Goal: Complete application form

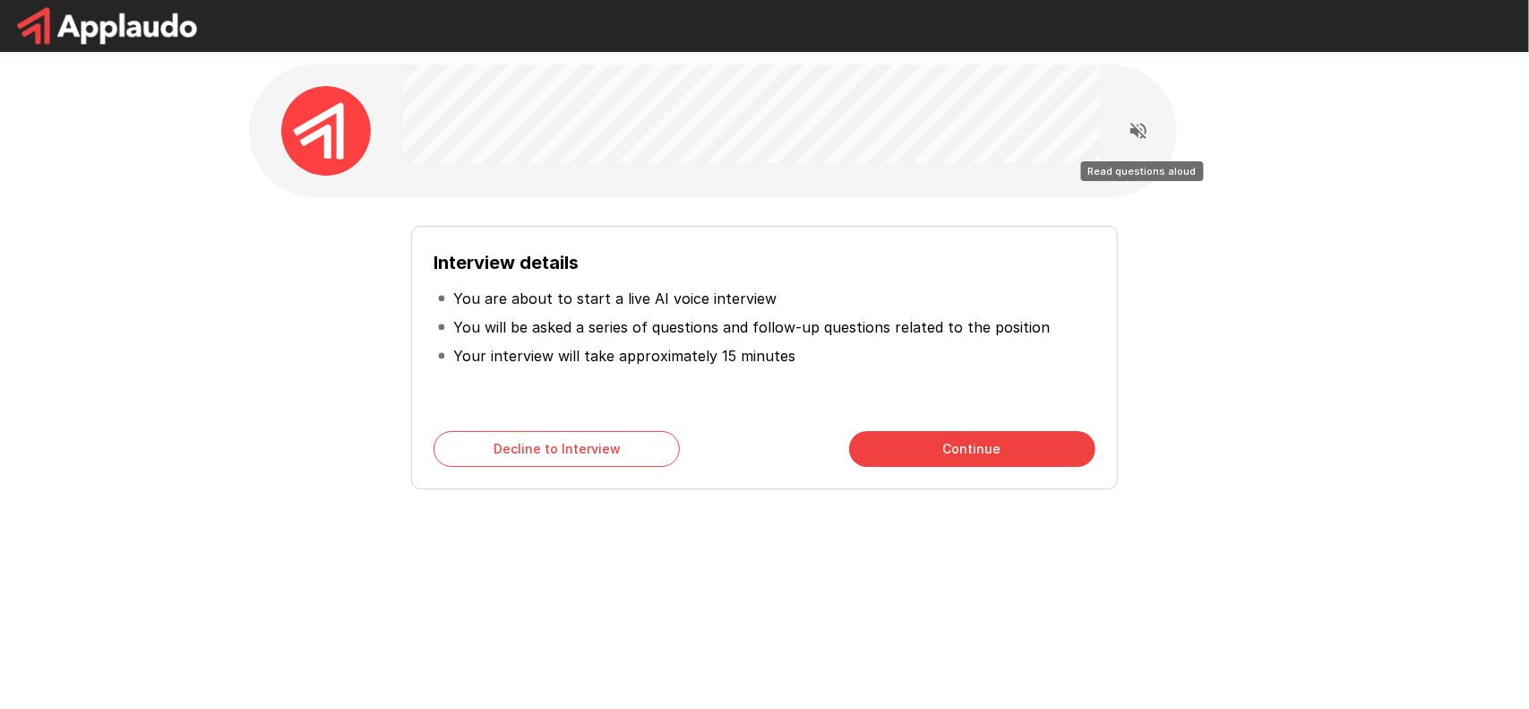
click at [1143, 133] on icon "Read questions aloud" at bounding box center [1139, 131] width 16 height 16
click at [1016, 447] on button "Continue" at bounding box center [972, 449] width 246 height 36
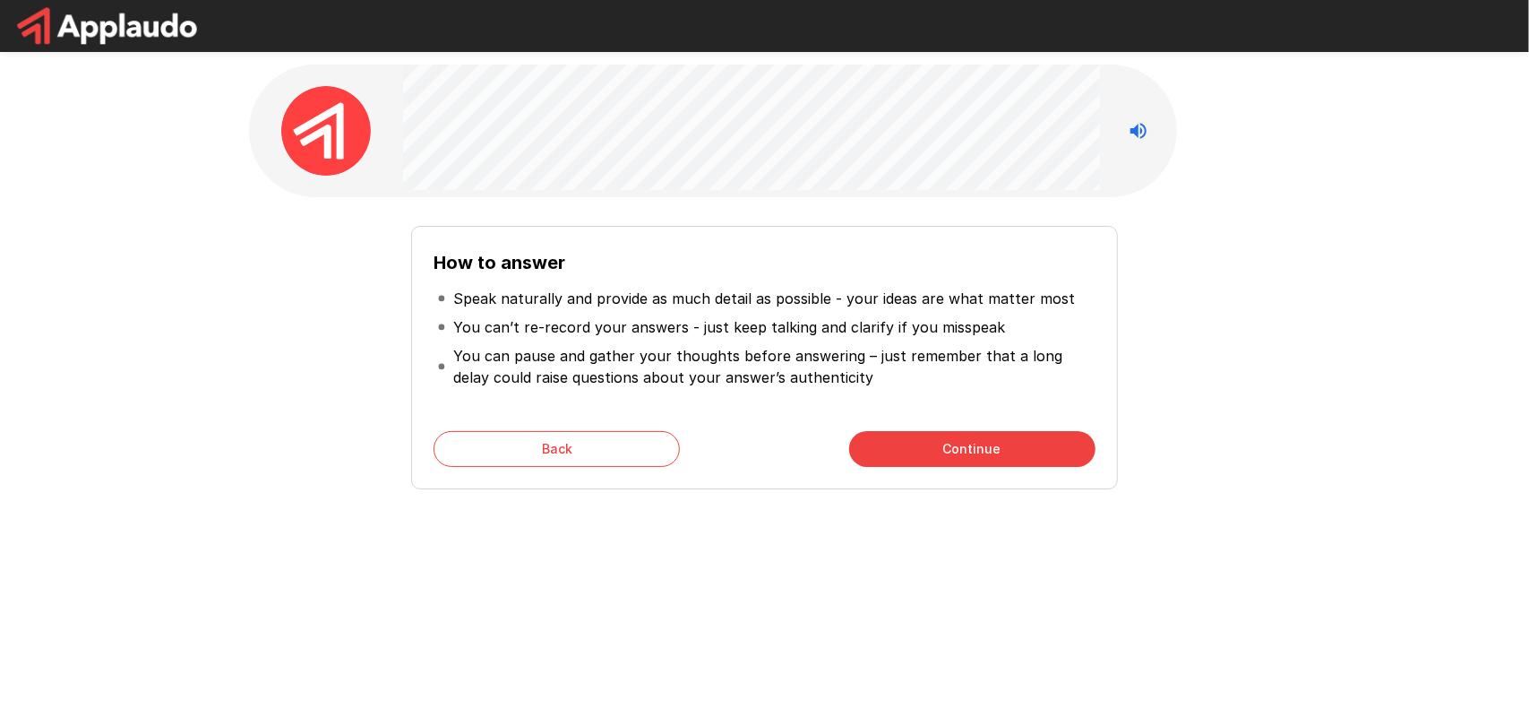
click at [981, 456] on button "Continue" at bounding box center [972, 449] width 246 height 36
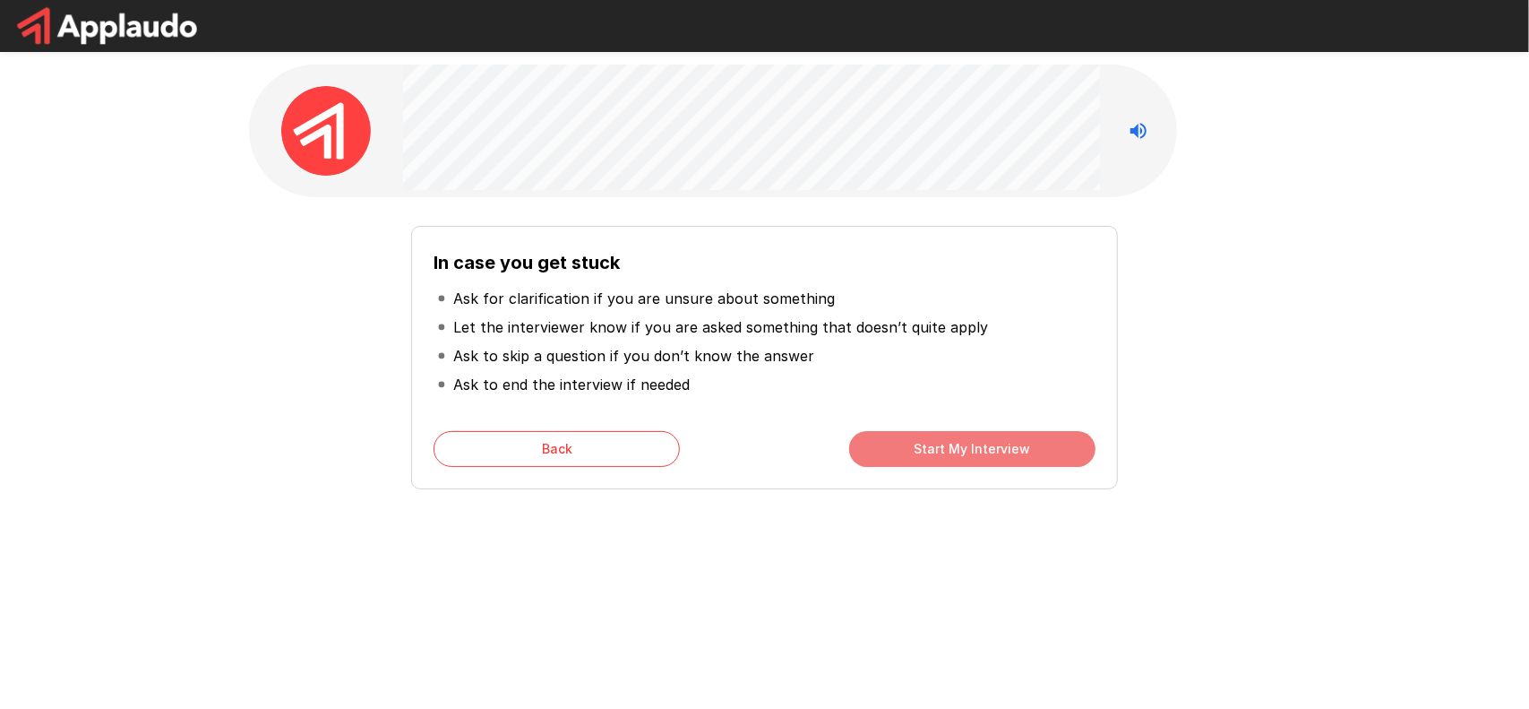
click at [952, 448] on button "Start My Interview" at bounding box center [972, 449] width 246 height 36
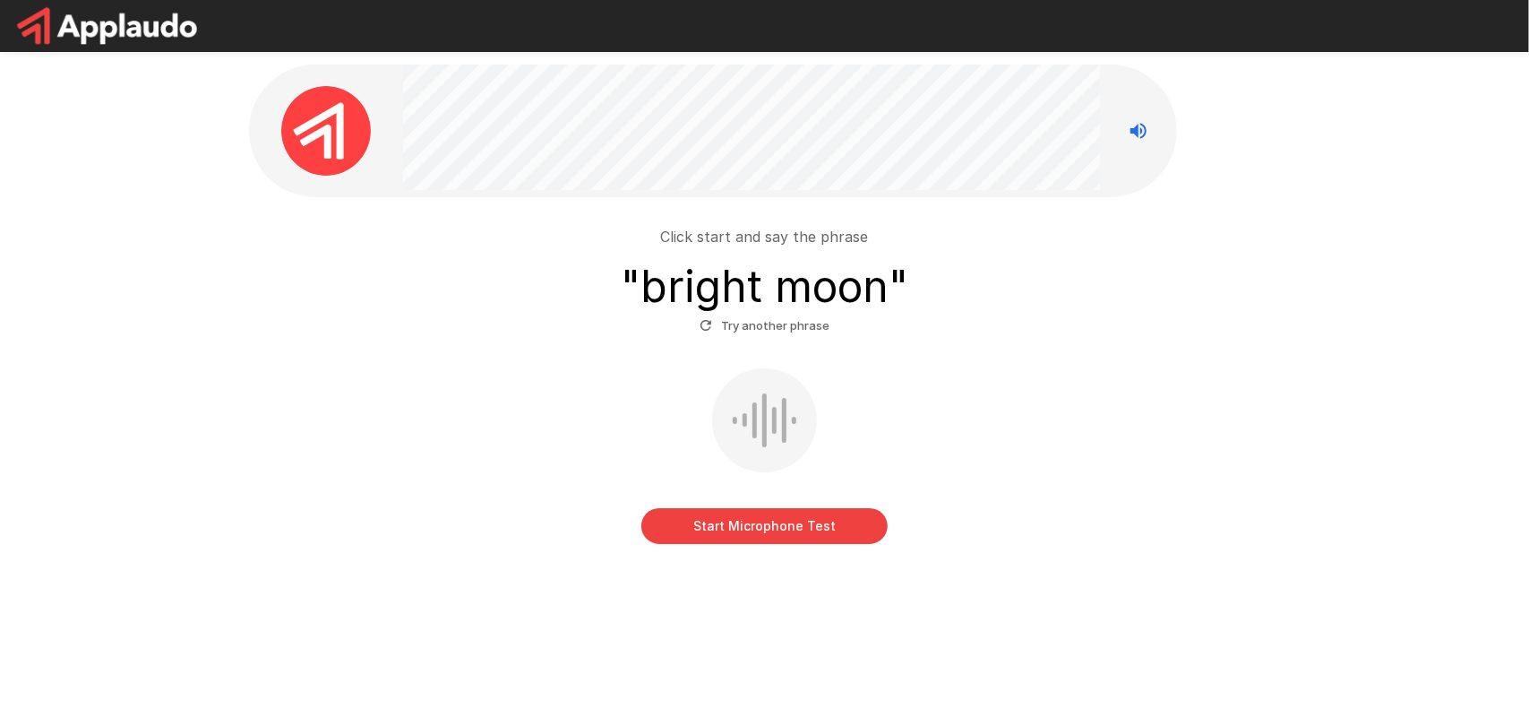
click at [796, 516] on button "Start Microphone Test" at bounding box center [764, 526] width 246 height 36
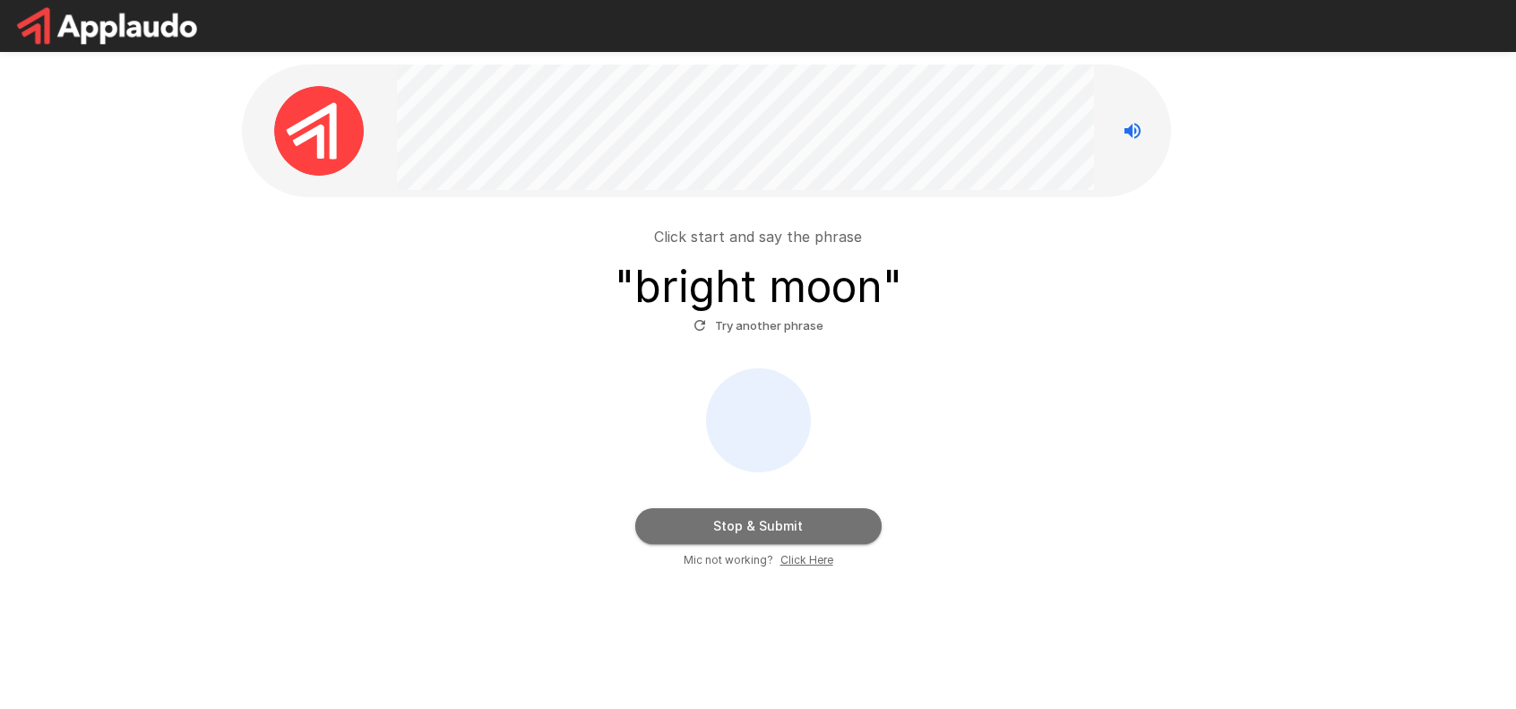
click at [794, 521] on button "Stop & Submit" at bounding box center [758, 526] width 246 height 36
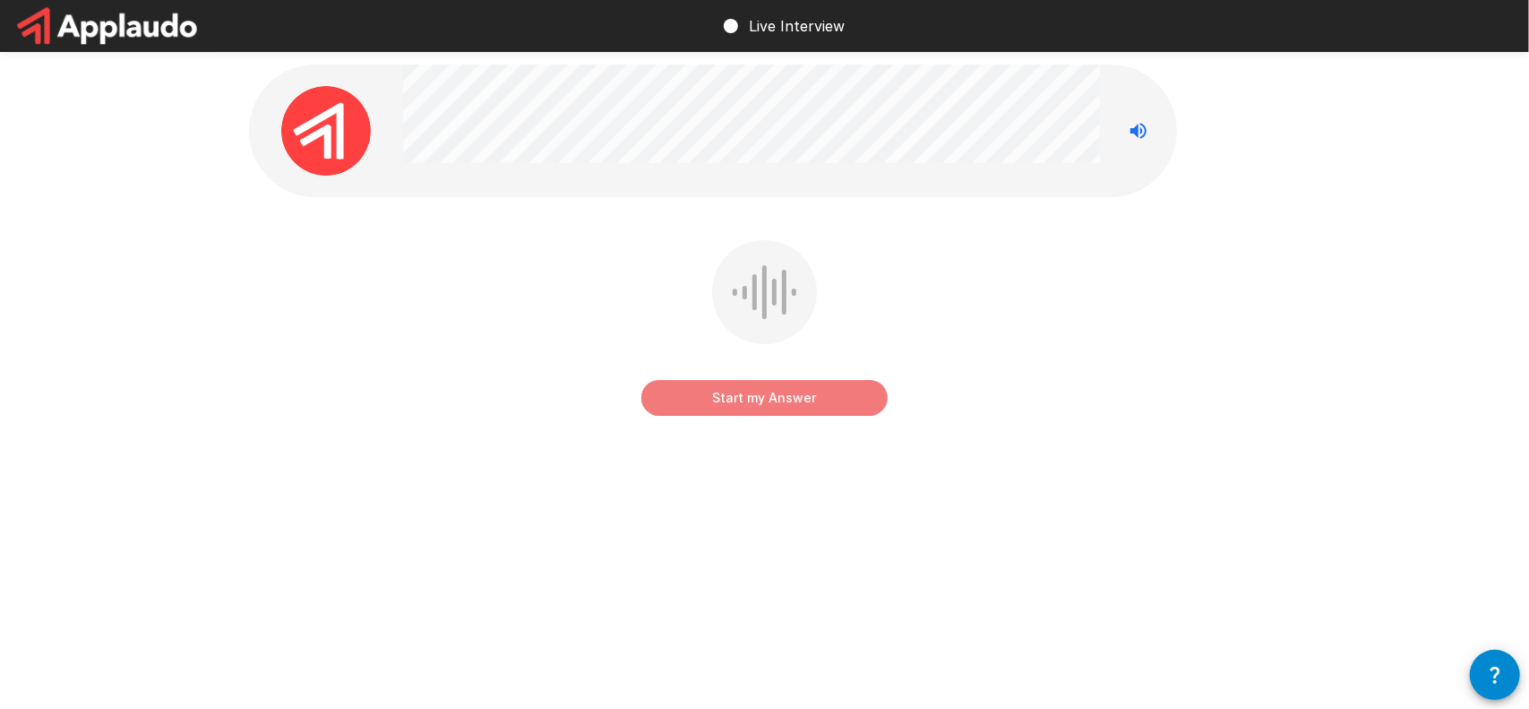
click at [764, 394] on button "Start my Answer" at bounding box center [764, 398] width 246 height 36
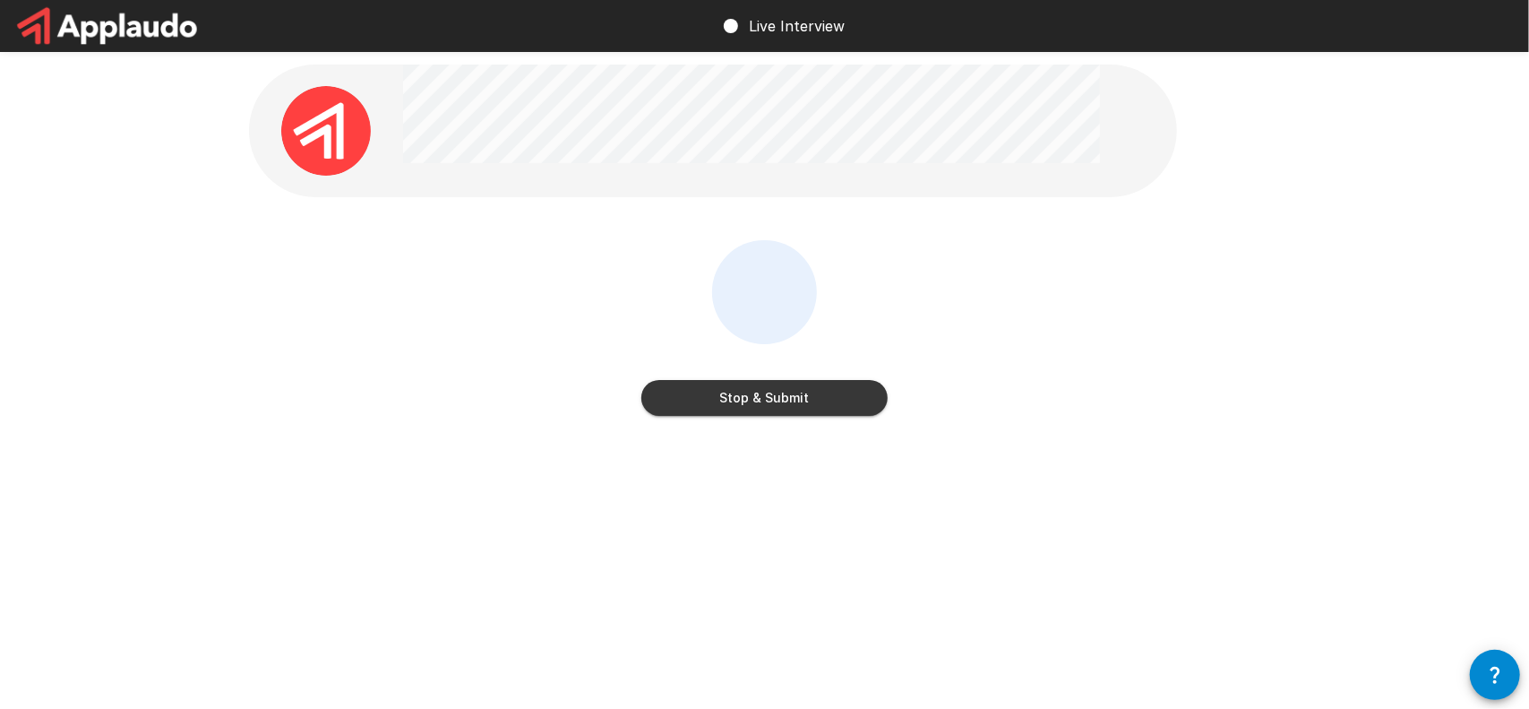
click at [749, 390] on button "Stop & Submit" at bounding box center [764, 398] width 246 height 36
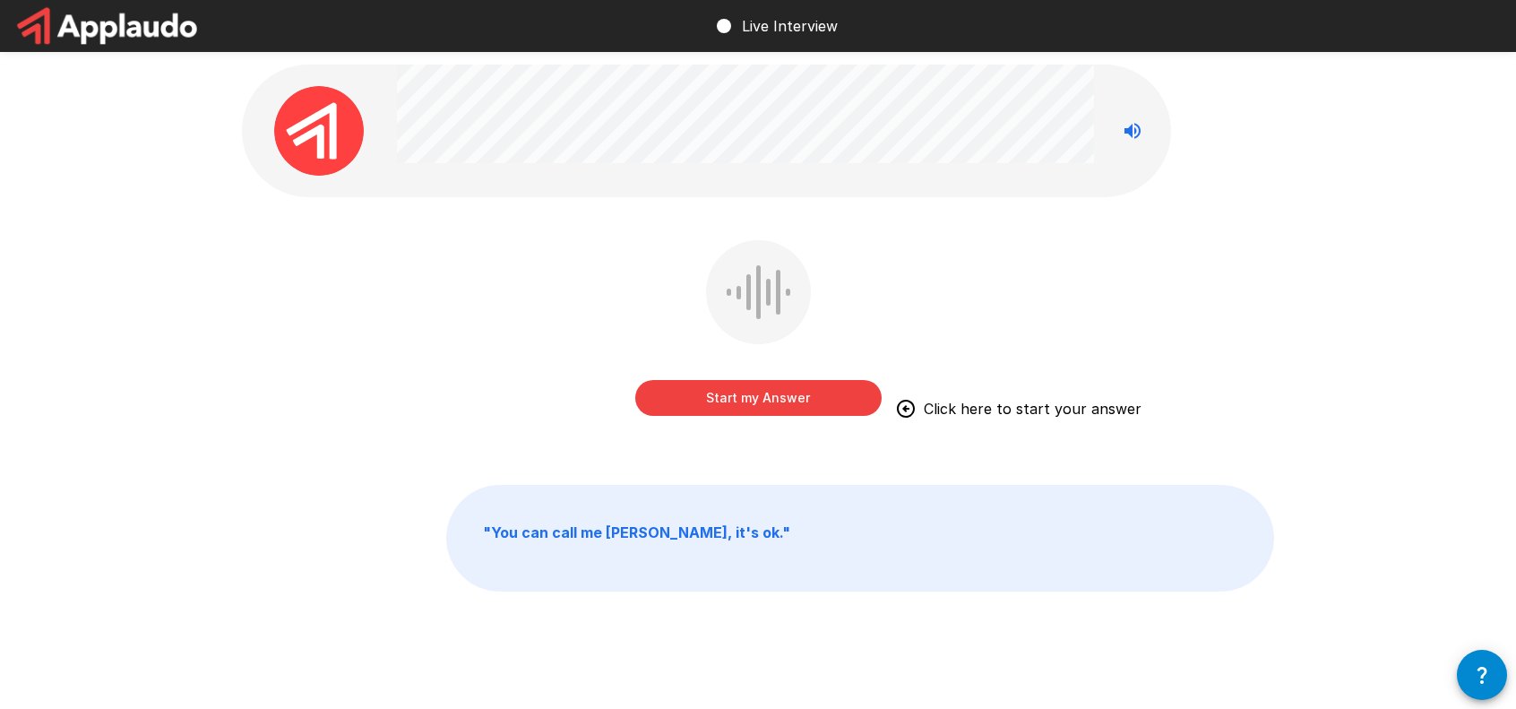
click at [758, 403] on button "Start my Answer" at bounding box center [758, 398] width 246 height 36
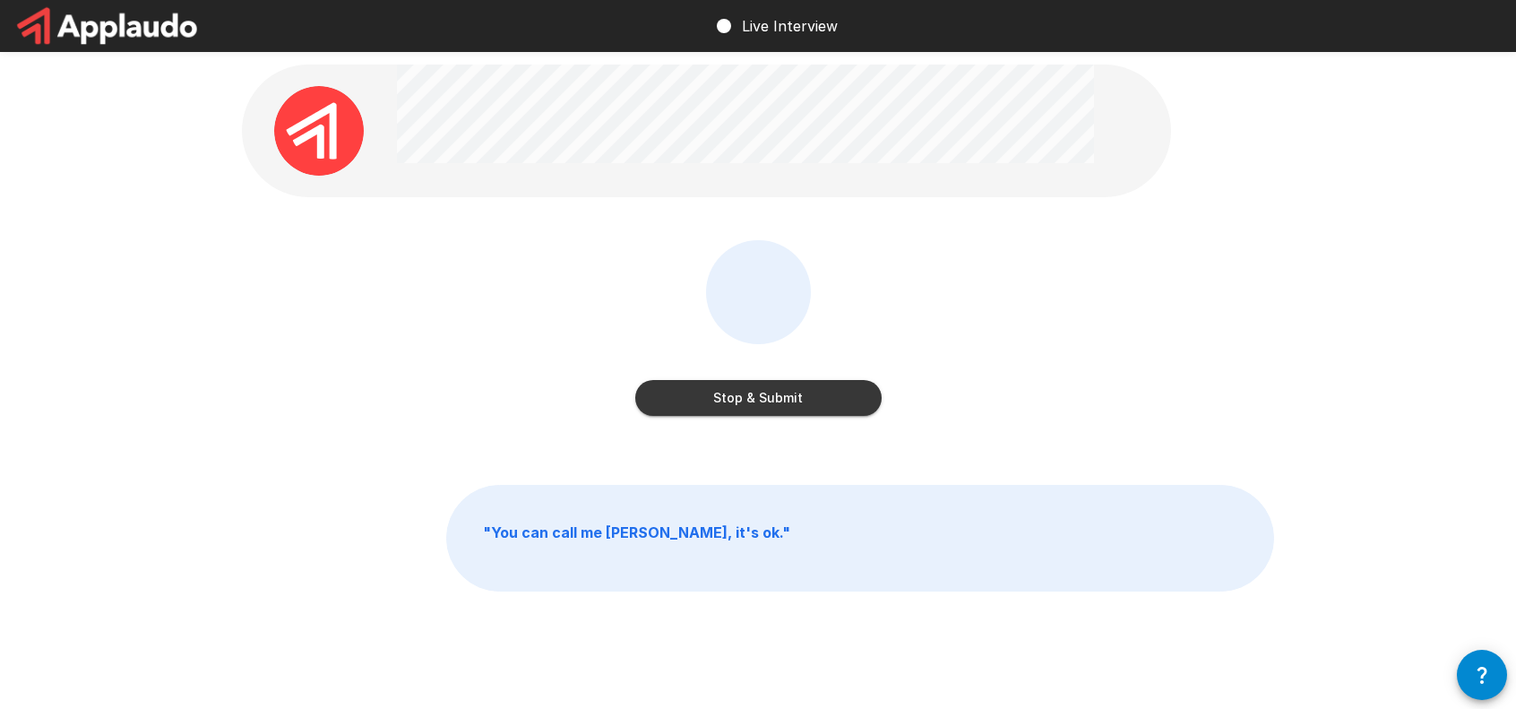
click at [762, 409] on button "Stop & Submit" at bounding box center [758, 398] width 246 height 36
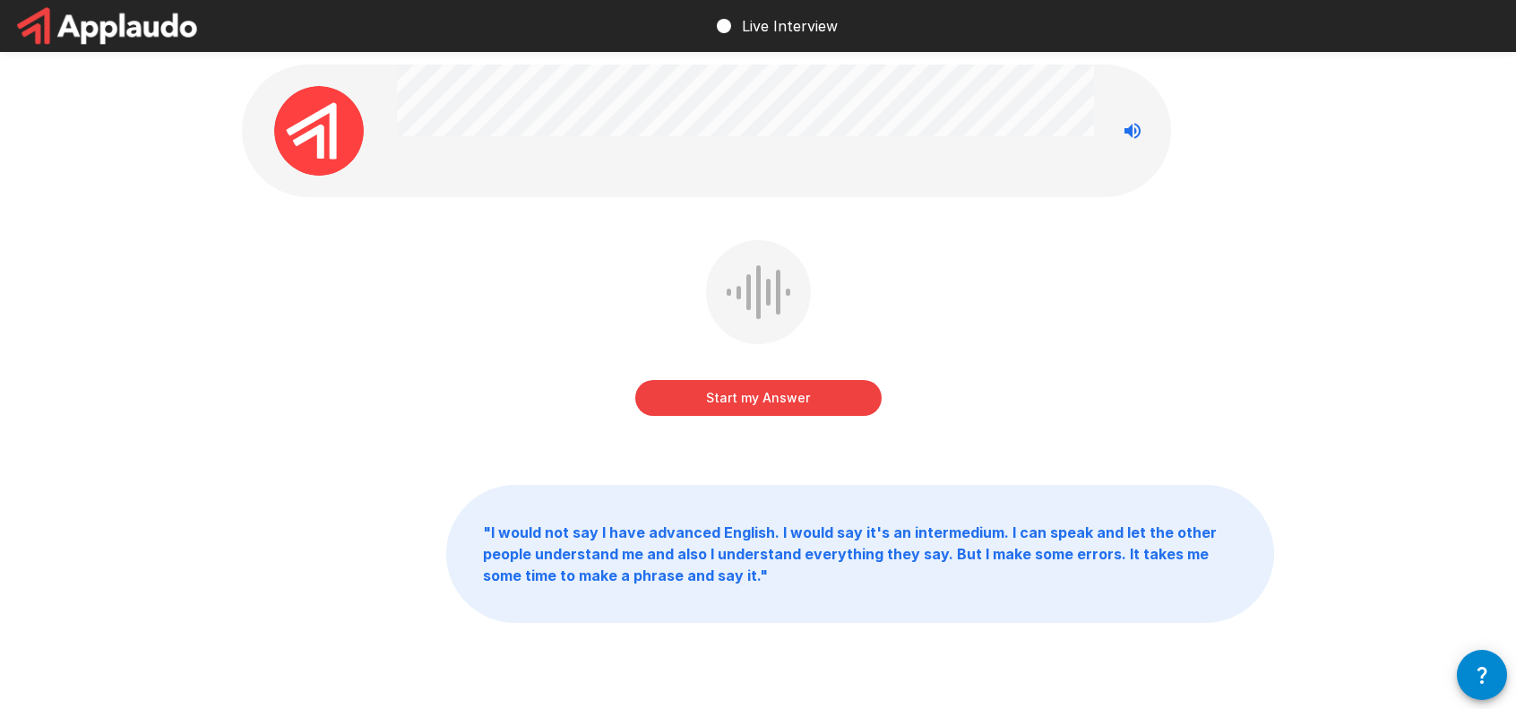
click at [758, 386] on button "Start my Answer" at bounding box center [758, 398] width 246 height 36
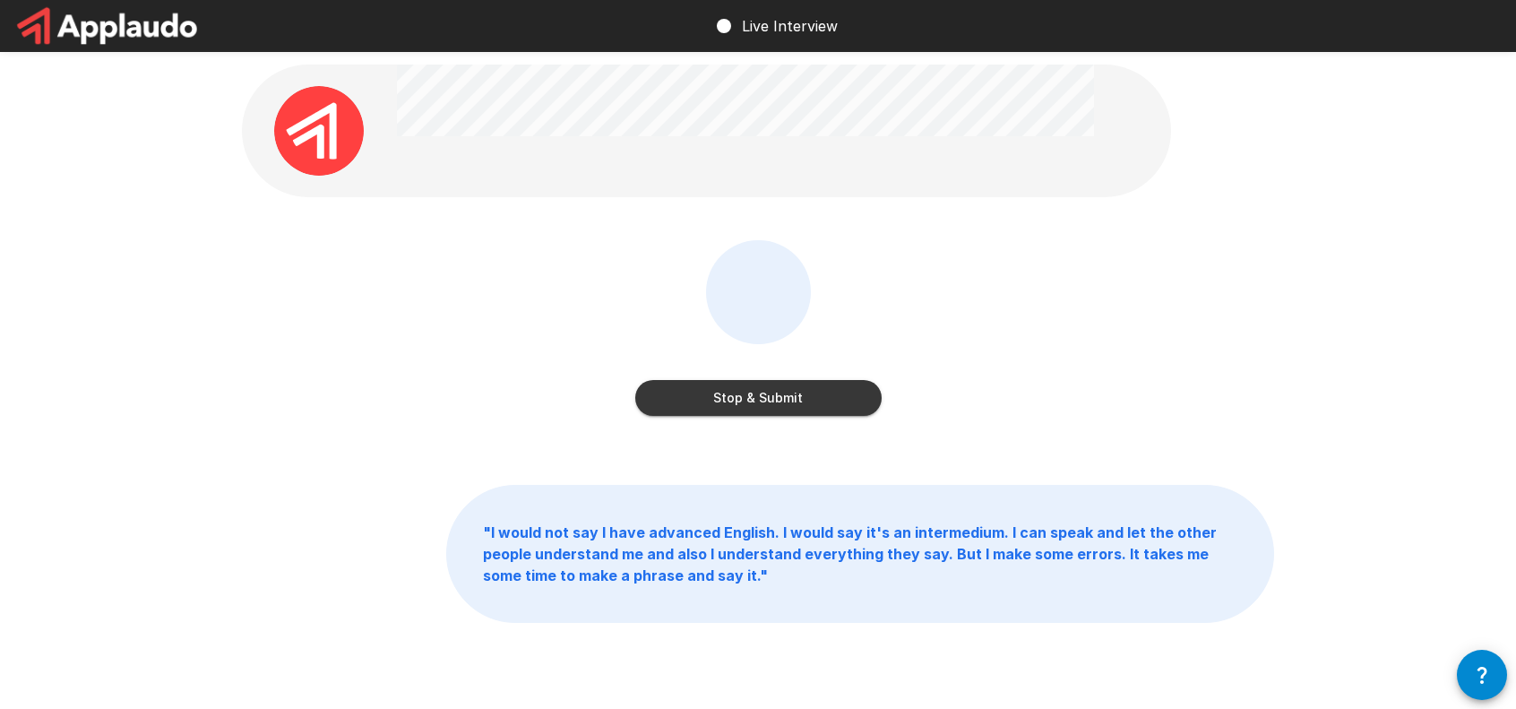
click at [805, 393] on button "Stop & Submit" at bounding box center [758, 398] width 246 height 36
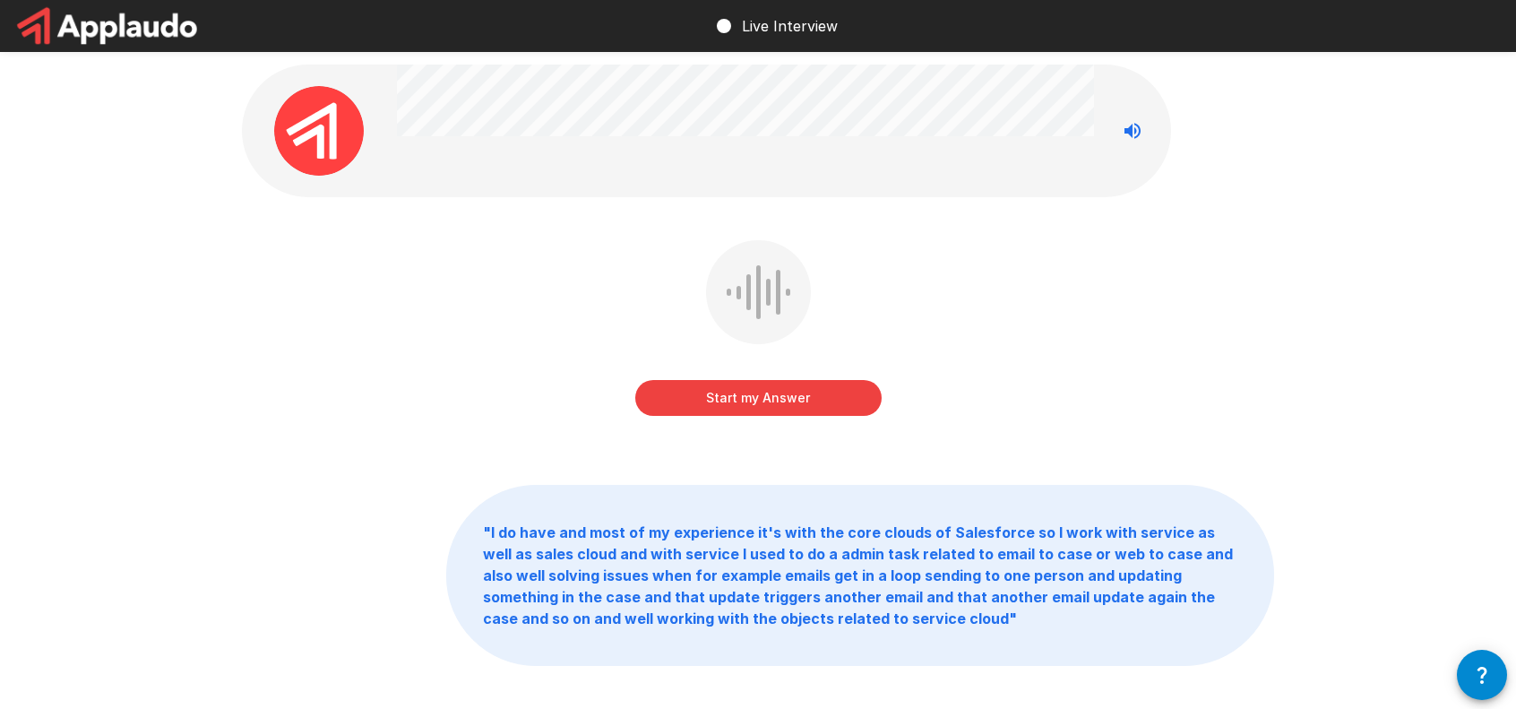
click at [763, 399] on button "Start my Answer" at bounding box center [758, 398] width 246 height 36
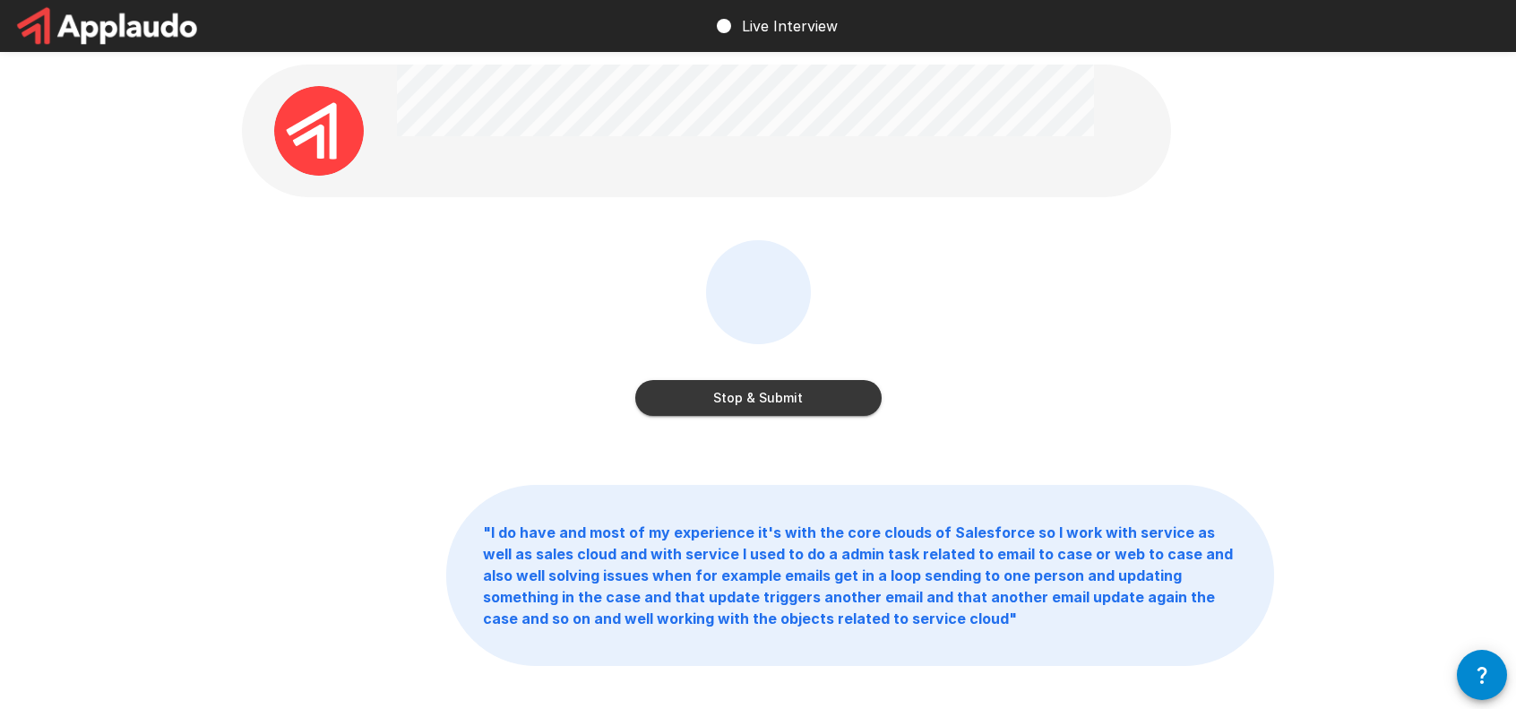
click at [794, 391] on button "Stop & Submit" at bounding box center [758, 398] width 246 height 36
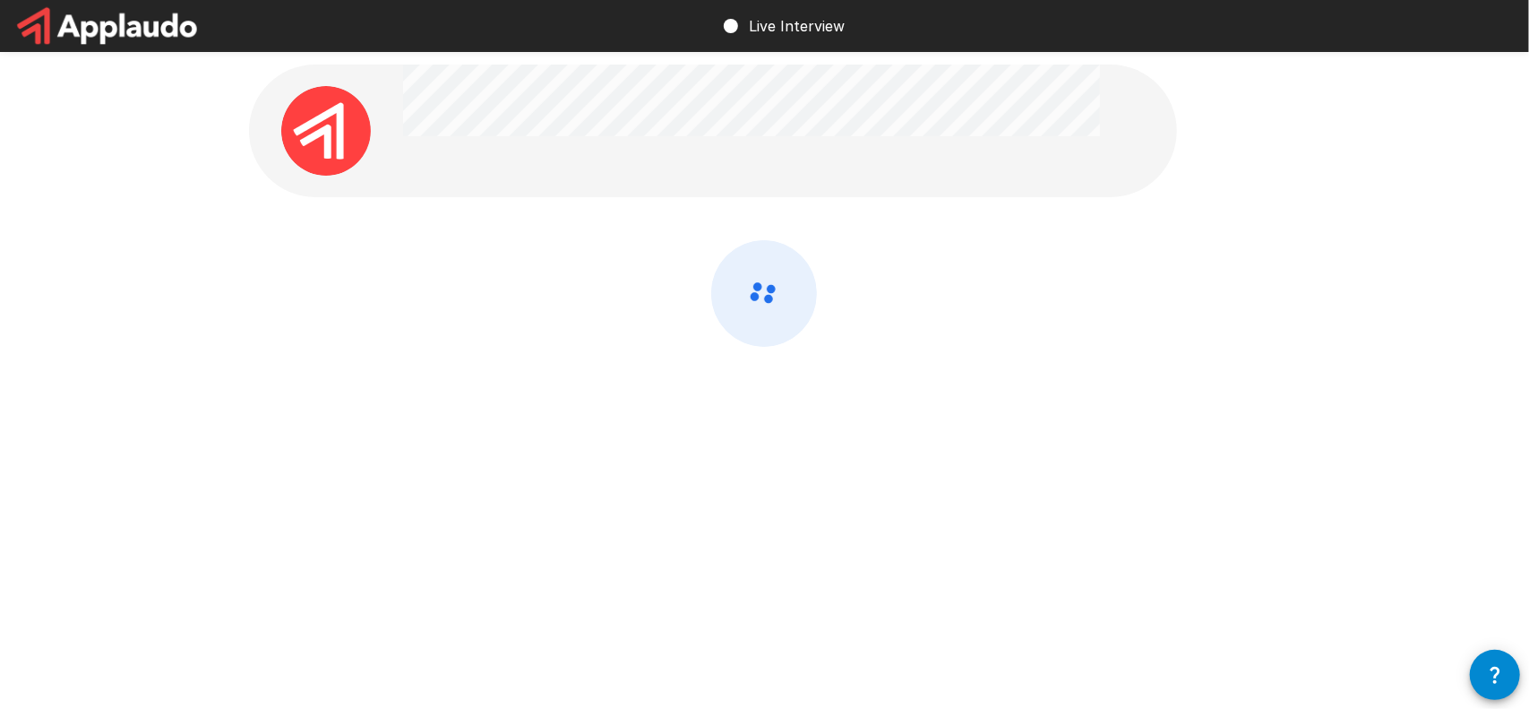
click at [890, 243] on div at bounding box center [765, 341] width 1032 height 202
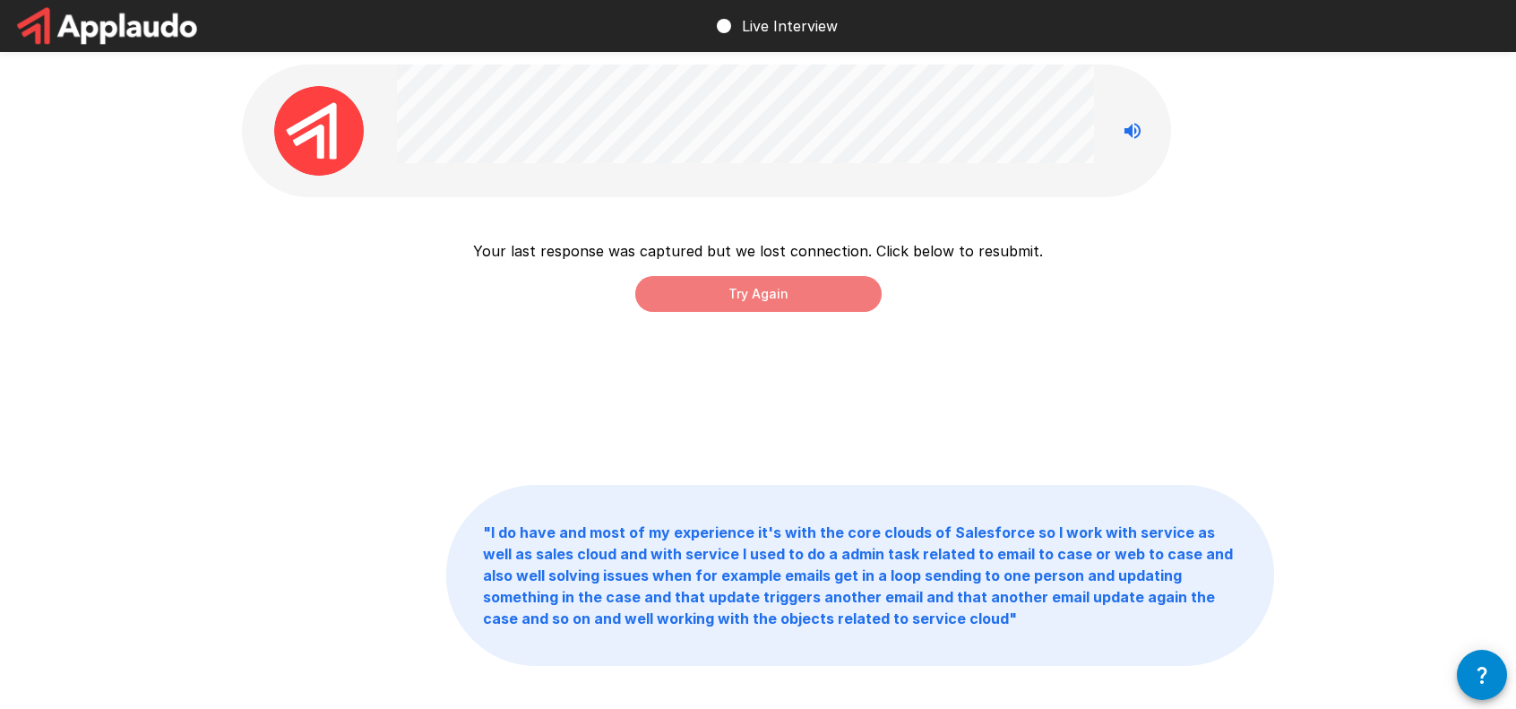
click at [789, 291] on button "Try Again" at bounding box center [758, 294] width 246 height 36
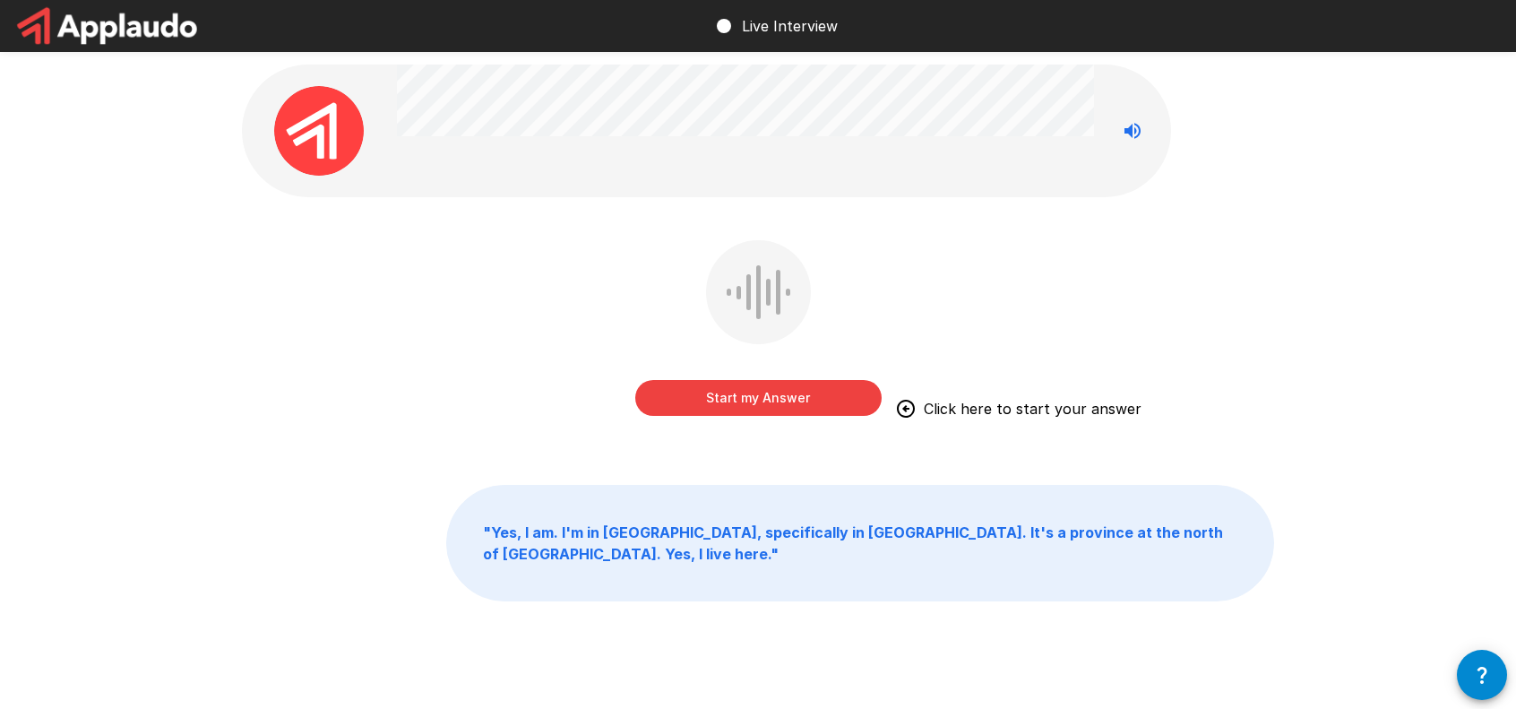
click at [769, 392] on button "Start my Answer" at bounding box center [758, 398] width 246 height 36
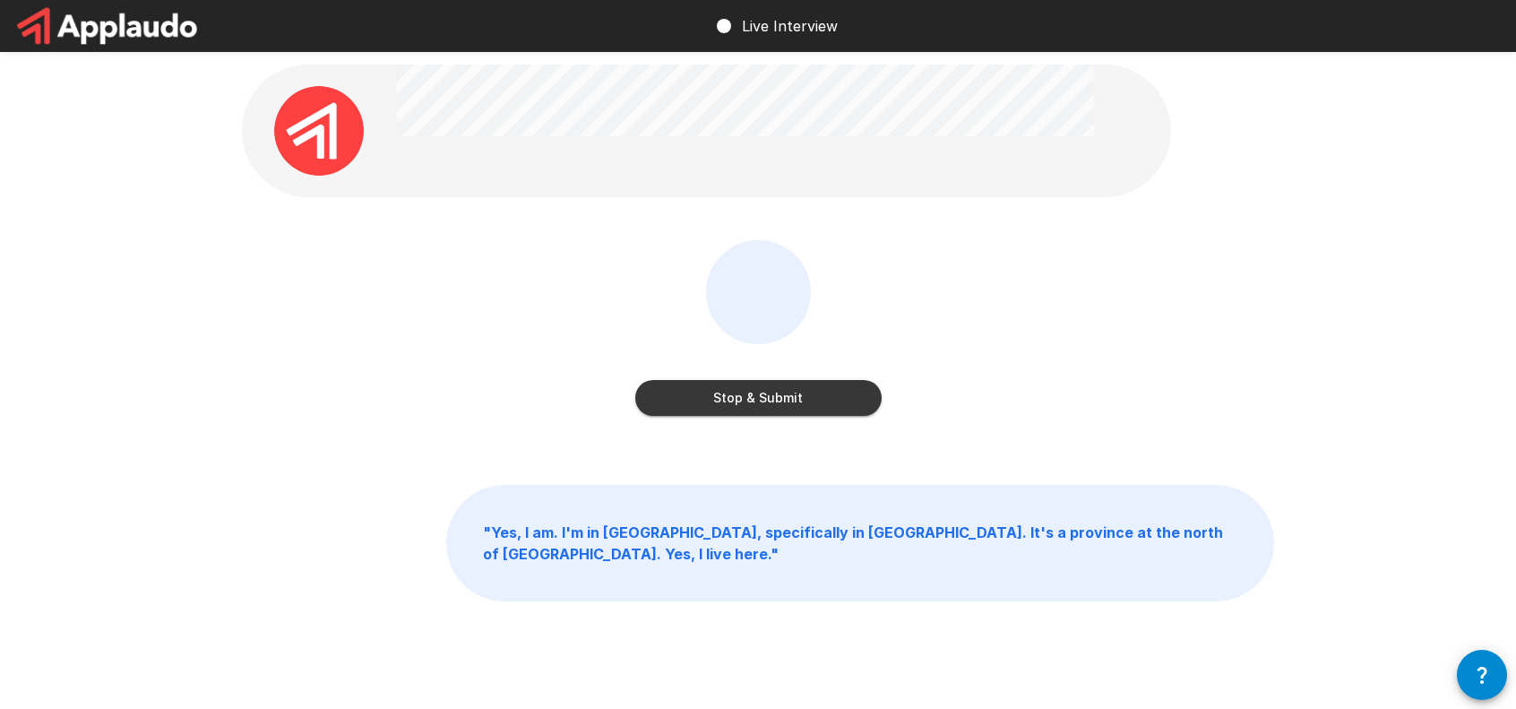
click at [781, 394] on button "Stop & Submit" at bounding box center [758, 398] width 246 height 36
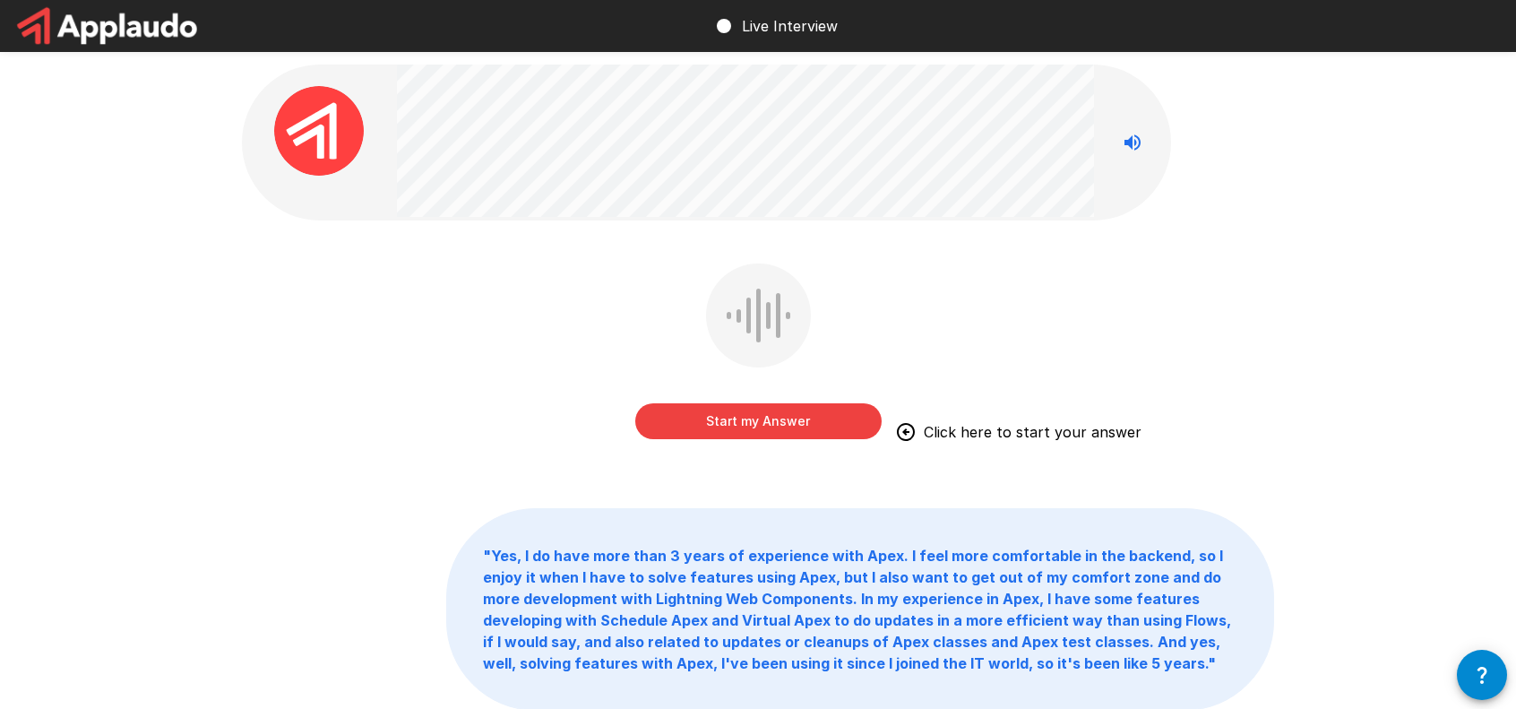
click at [831, 420] on button "Start my Answer" at bounding box center [758, 421] width 246 height 36
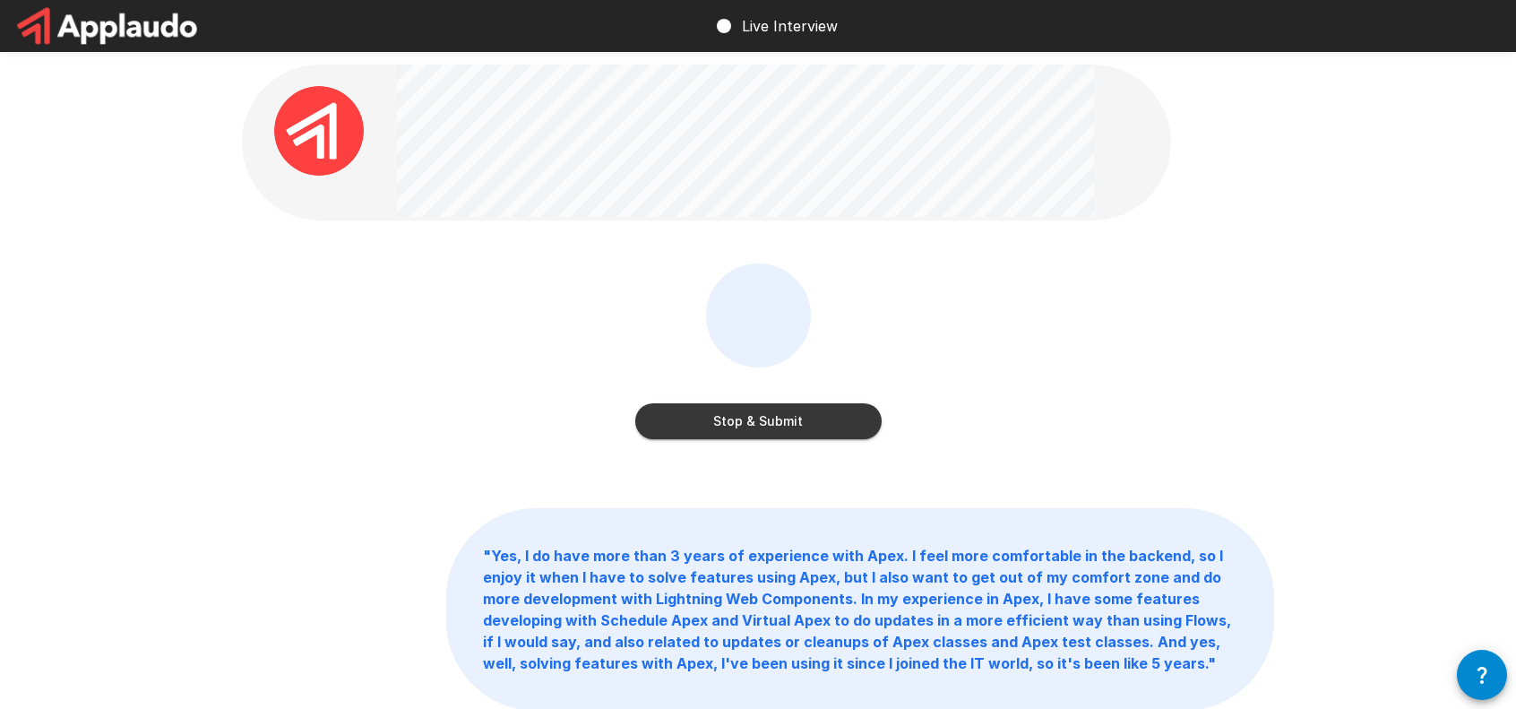
click at [771, 424] on button "Stop & Submit" at bounding box center [758, 421] width 246 height 36
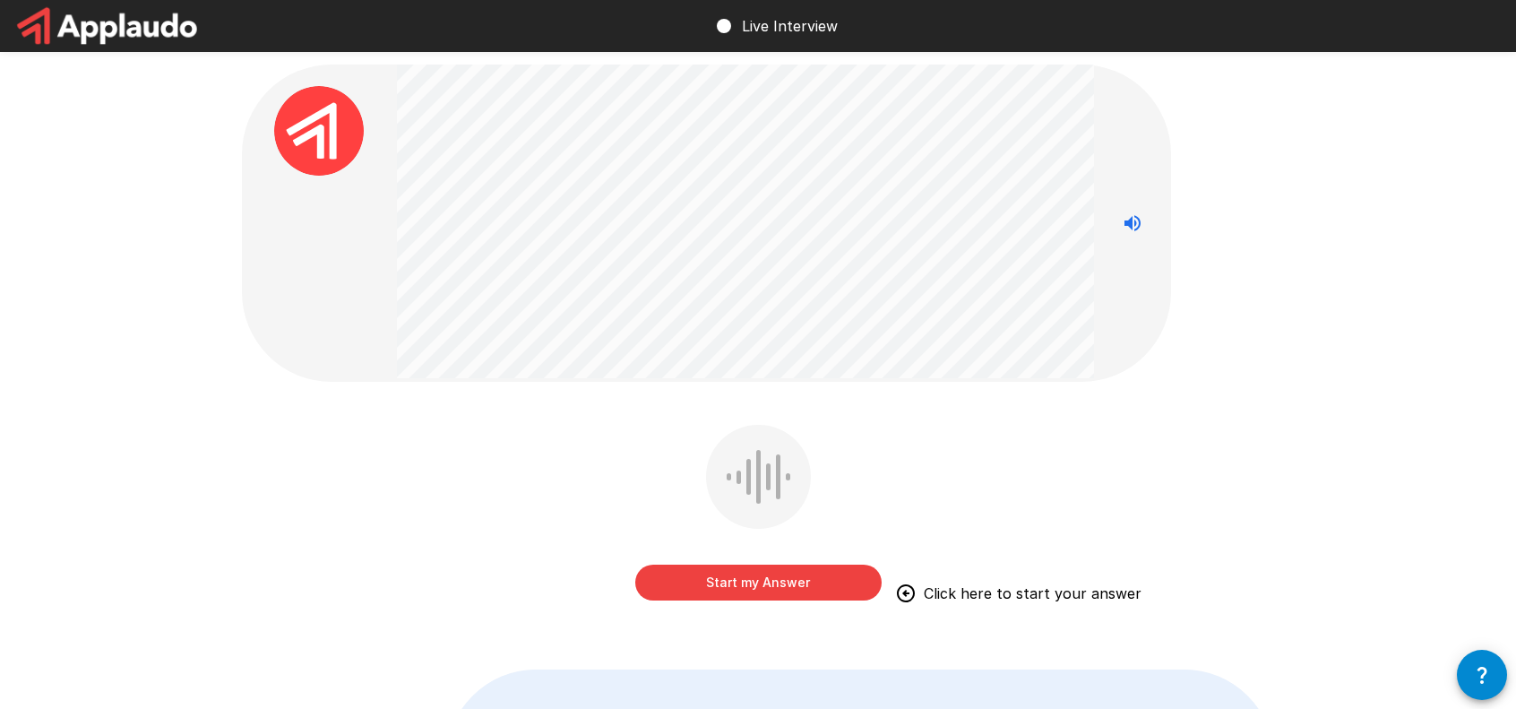
click at [756, 576] on button "Start my Answer" at bounding box center [758, 582] width 246 height 36
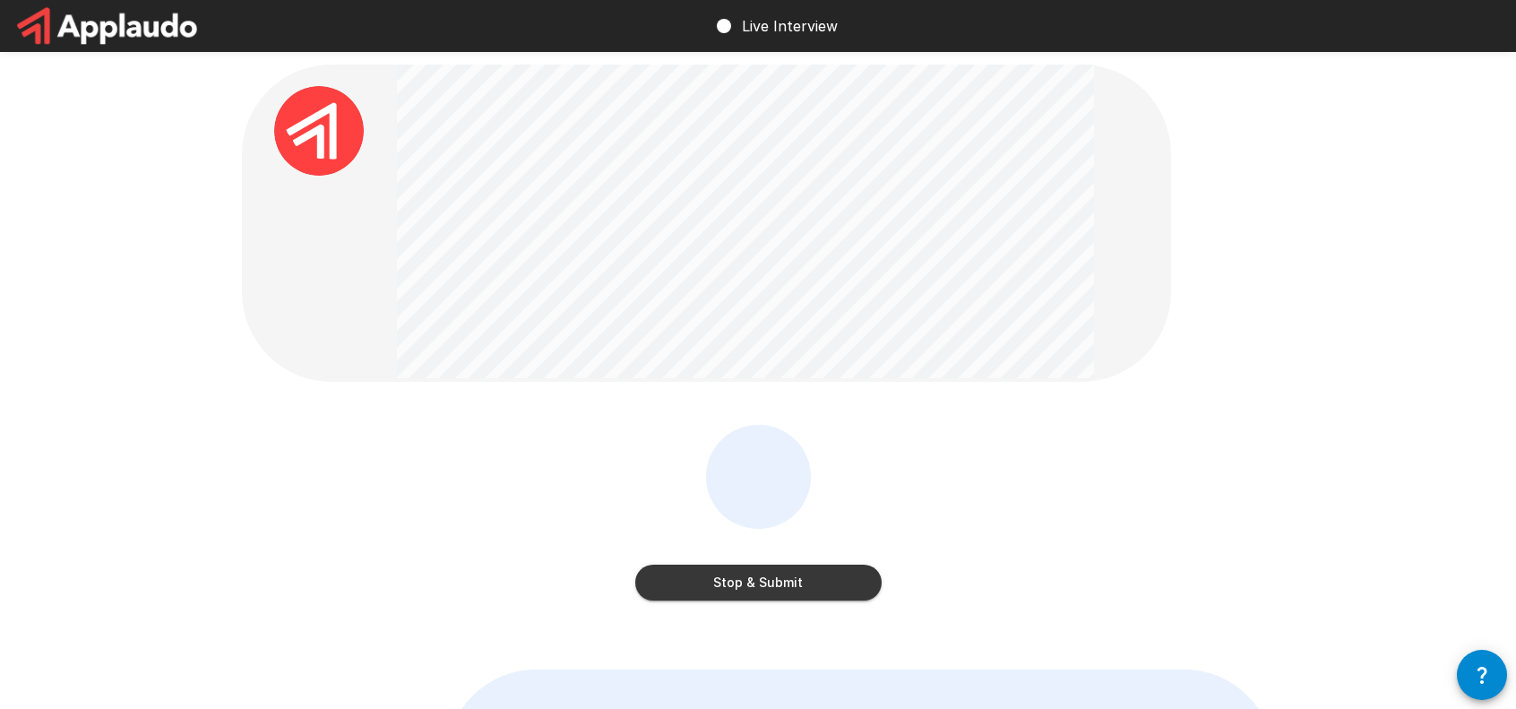
click at [735, 588] on button "Stop & Submit" at bounding box center [758, 582] width 246 height 36
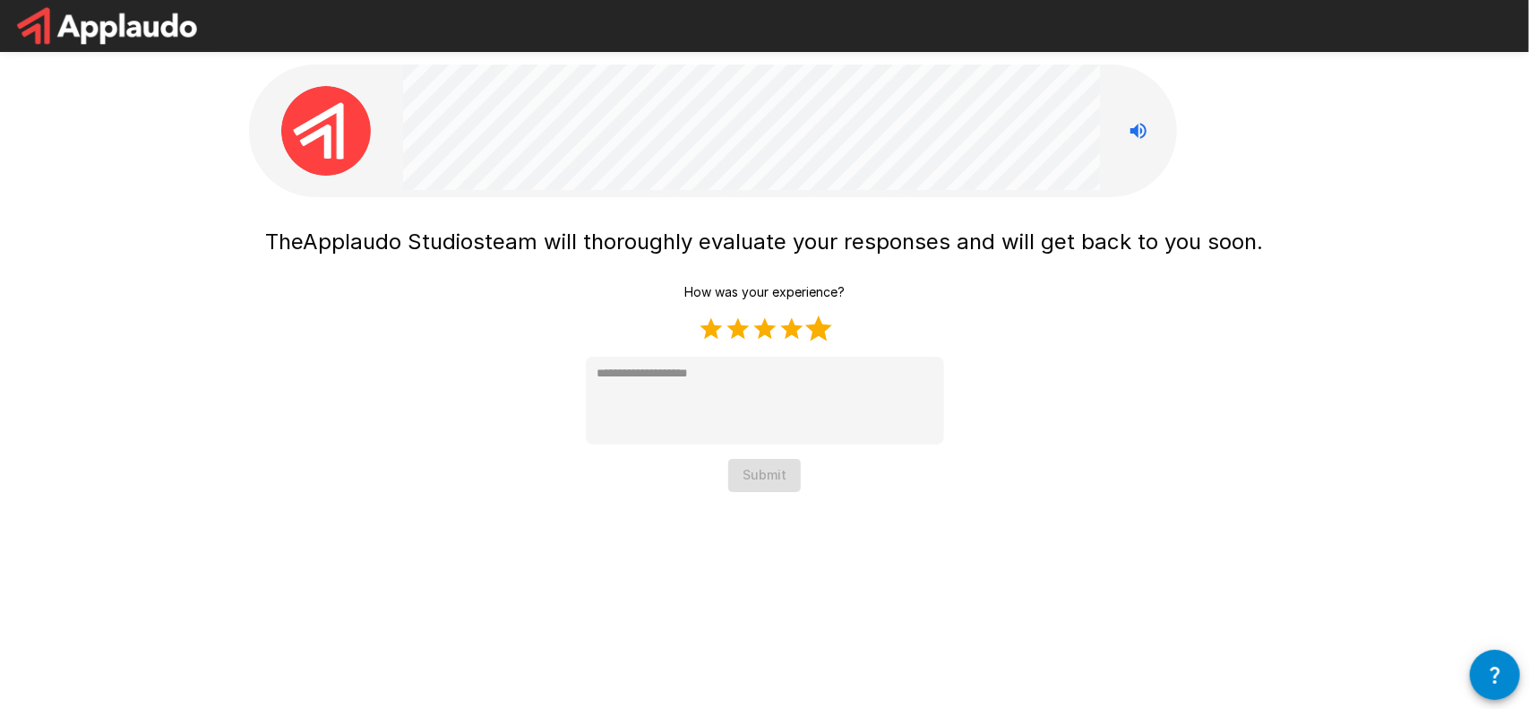
click at [823, 320] on label "5 Stars" at bounding box center [818, 328] width 27 height 27
type textarea "*"
click at [740, 479] on button "Submit" at bounding box center [764, 475] width 73 height 33
